Goal: Task Accomplishment & Management: Manage account settings

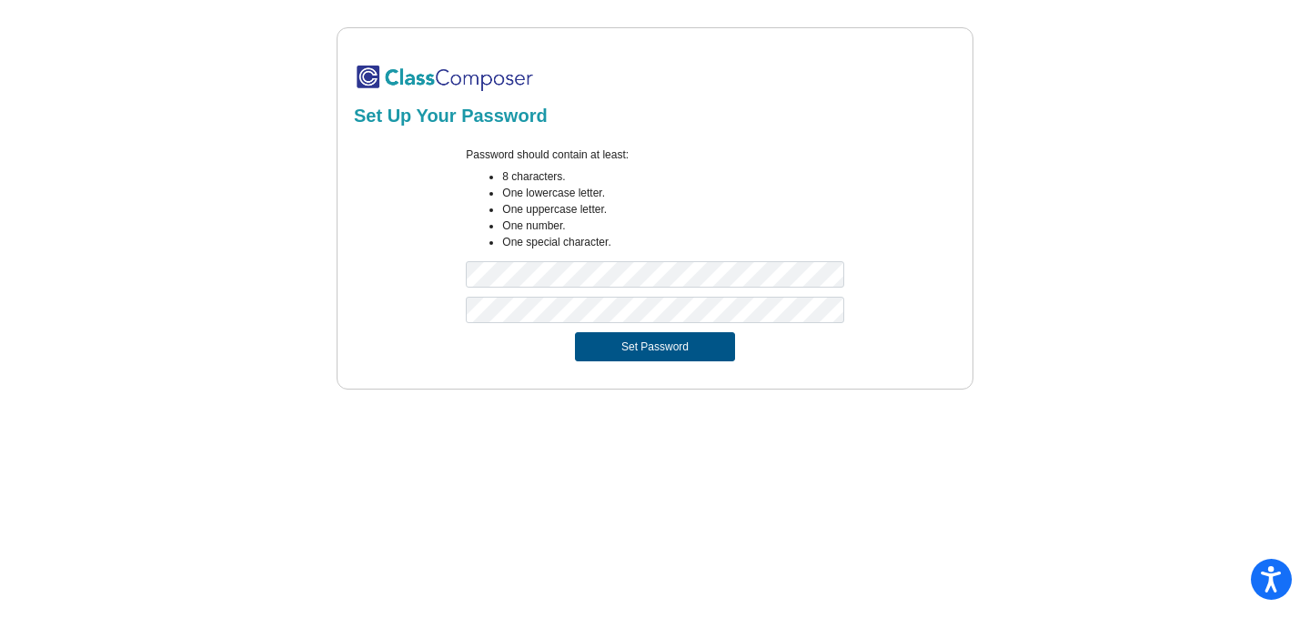
click at [597, 348] on button "Set Password" at bounding box center [655, 346] width 160 height 29
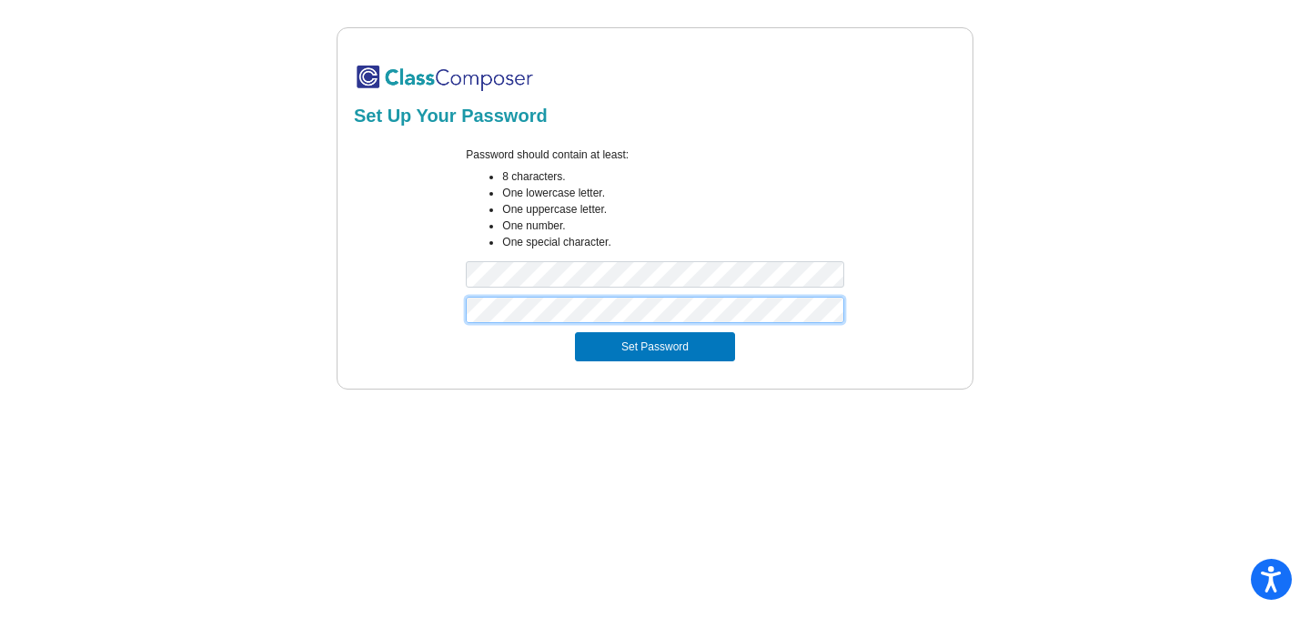
click at [415, 309] on div at bounding box center [655, 314] width 608 height 35
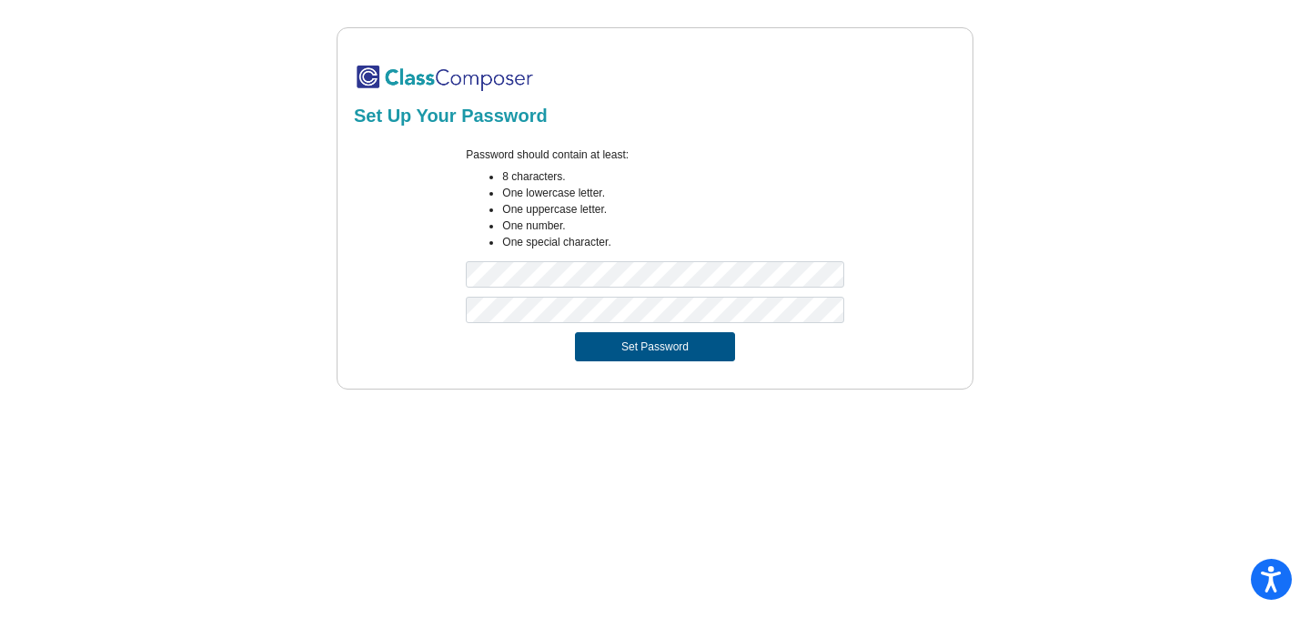
click at [616, 344] on button "Set Password" at bounding box center [655, 346] width 160 height 29
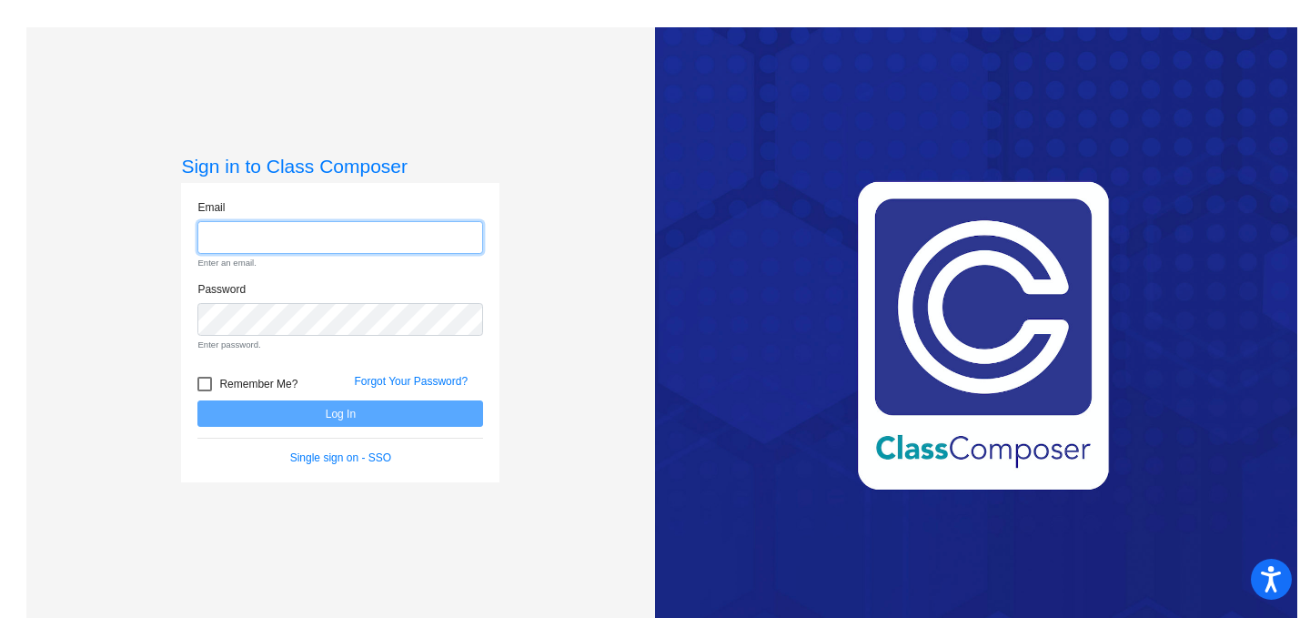
click at [431, 233] on input "email" at bounding box center [340, 238] width 286 height 34
type input "[EMAIL_ADDRESS][DOMAIN_NAME]"
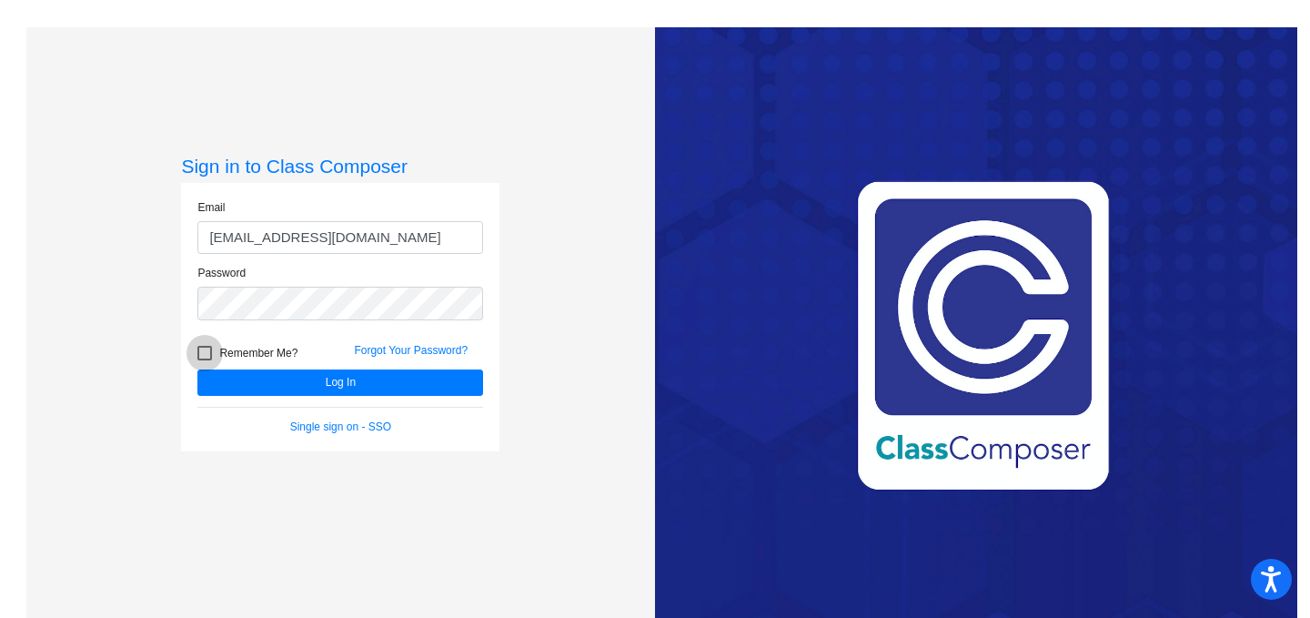
click at [246, 357] on span "Remember Me?" at bounding box center [258, 353] width 78 height 22
click at [205, 360] on input "Remember Me?" at bounding box center [204, 360] width 1 height 1
checkbox input "true"
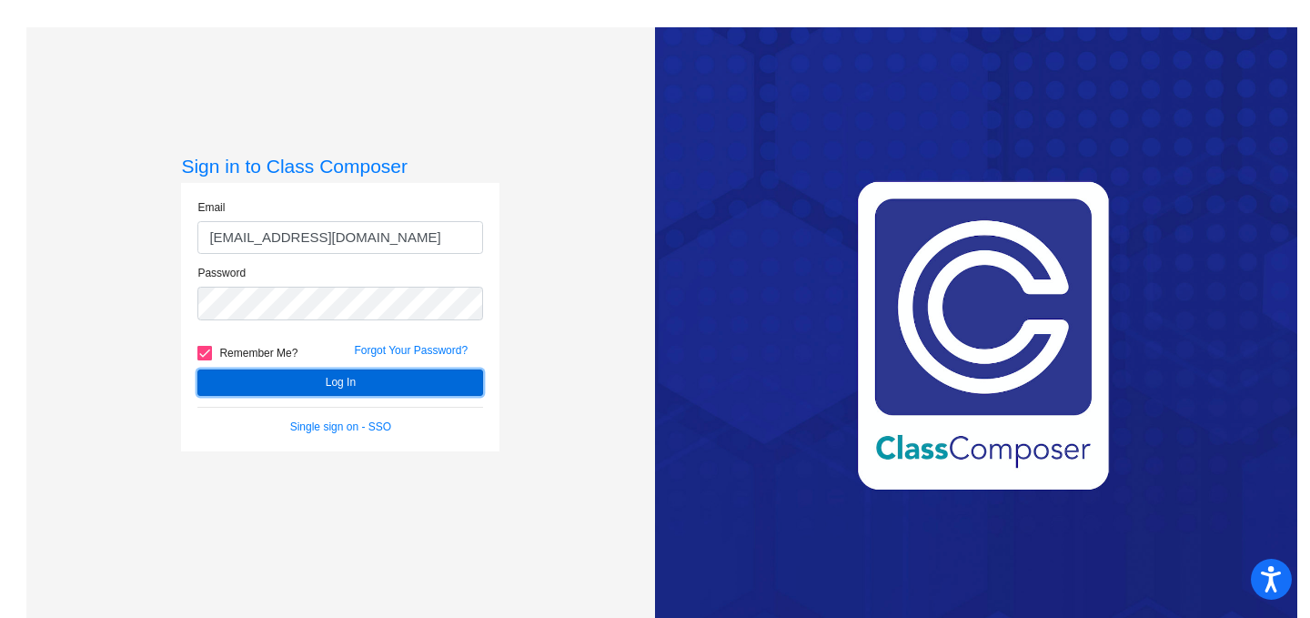
click at [267, 376] on button "Log In" at bounding box center [340, 382] width 286 height 26
